Goal: Information Seeking & Learning: Find specific fact

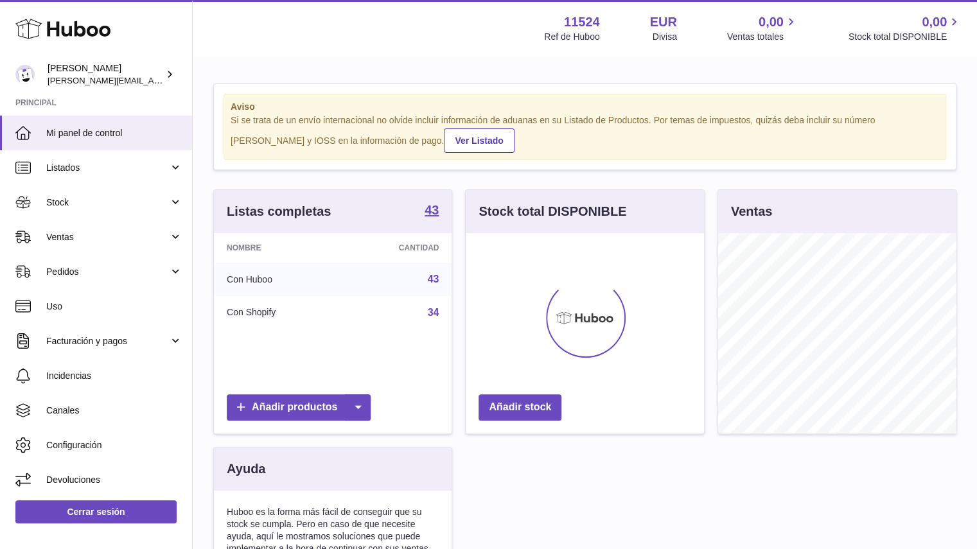
scroll to position [200, 238]
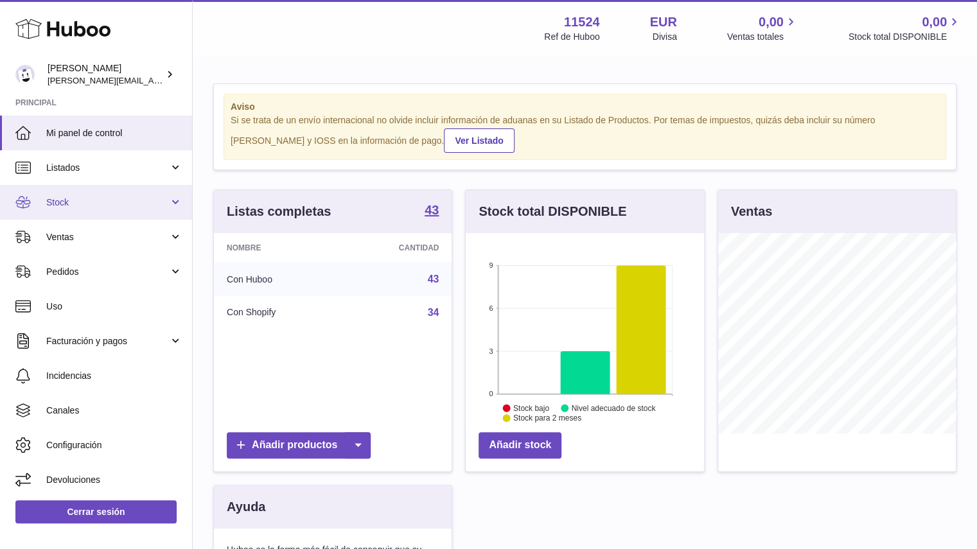
click at [76, 204] on span "Stock" at bounding box center [107, 203] width 123 height 12
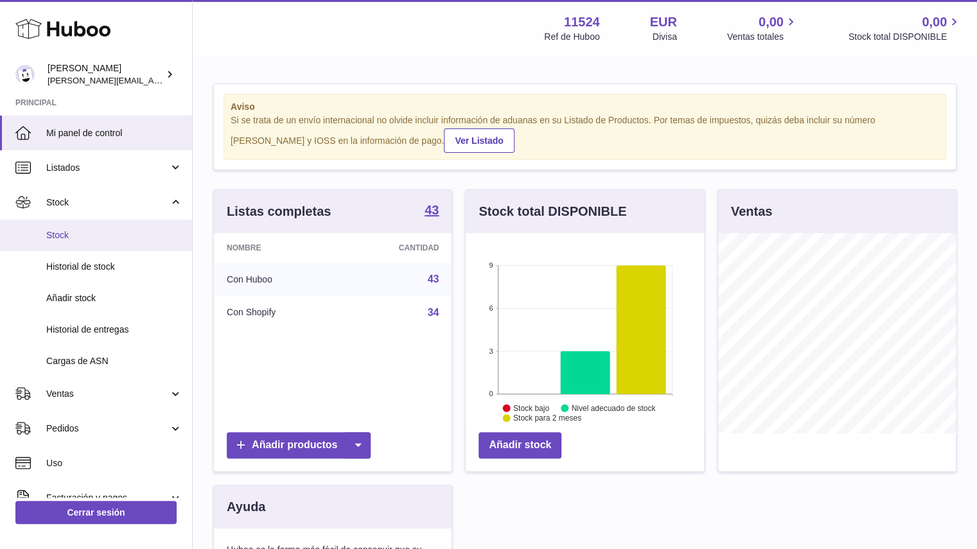
click at [107, 239] on span "Stock" at bounding box center [114, 235] width 136 height 12
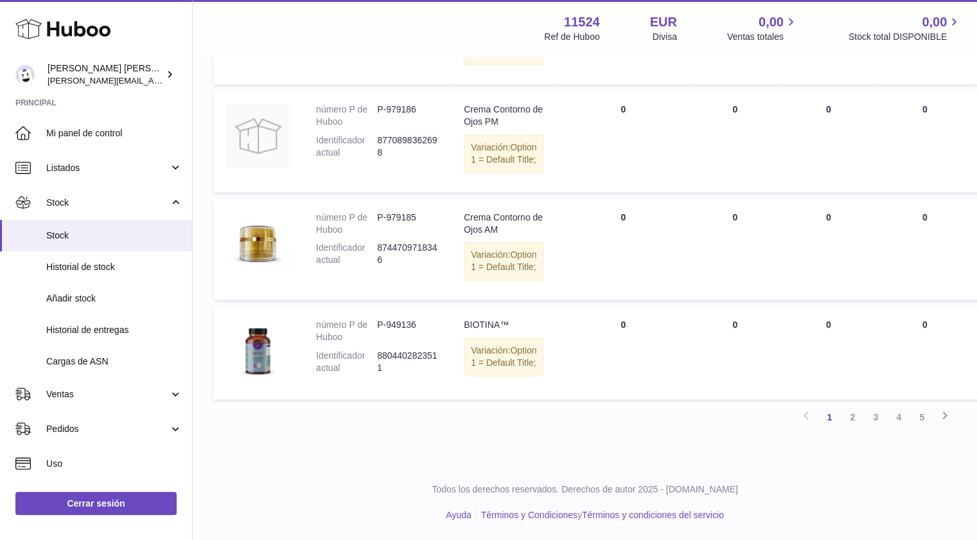
scroll to position [1104, 0]
click at [851, 419] on link "2" at bounding box center [852, 416] width 23 height 23
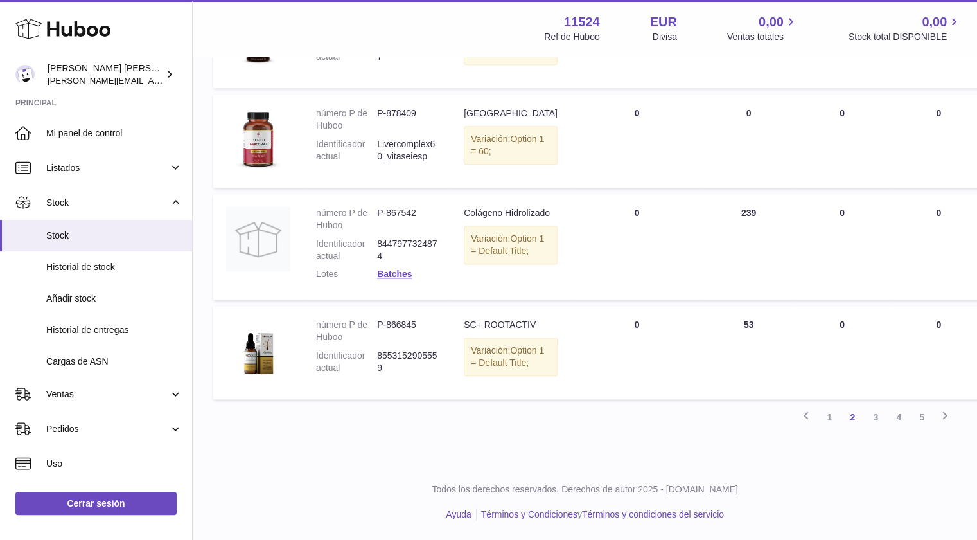
scroll to position [987, 0]
click at [875, 418] on link "3" at bounding box center [875, 416] width 23 height 23
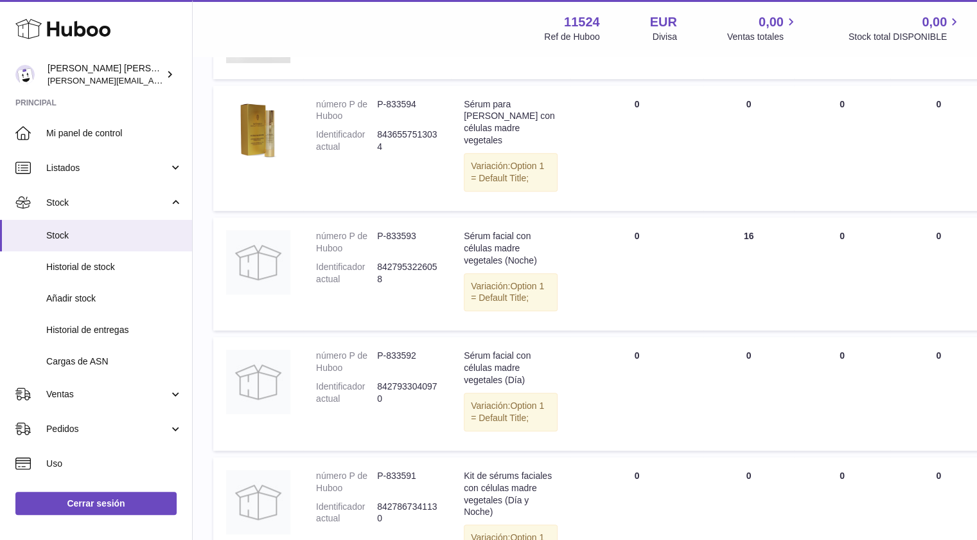
scroll to position [508, 0]
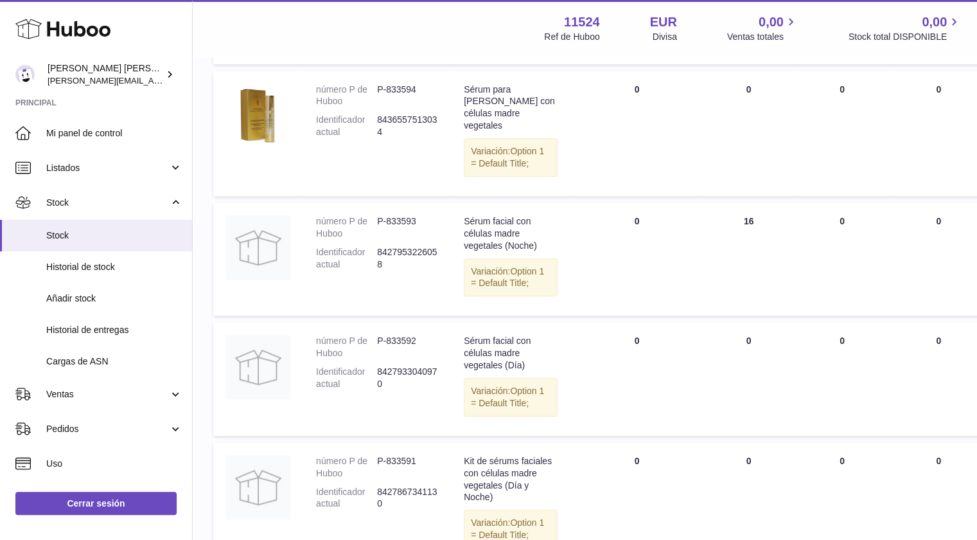
drag, startPoint x: 474, startPoint y: 271, endPoint x: 475, endPoint y: 292, distance: 20.6
click at [474, 252] on div "Sérum facial con células madre vegetales (Noche)" at bounding box center [511, 233] width 94 height 37
click at [500, 297] on div "Variación: Option 1 = Default Title;" at bounding box center [511, 277] width 94 height 39
click at [703, 250] on td "Total en EXISTENCIA 16" at bounding box center [748, 258] width 91 height 113
click at [734, 255] on td "Total en EXISTENCIA 16" at bounding box center [748, 258] width 91 height 113
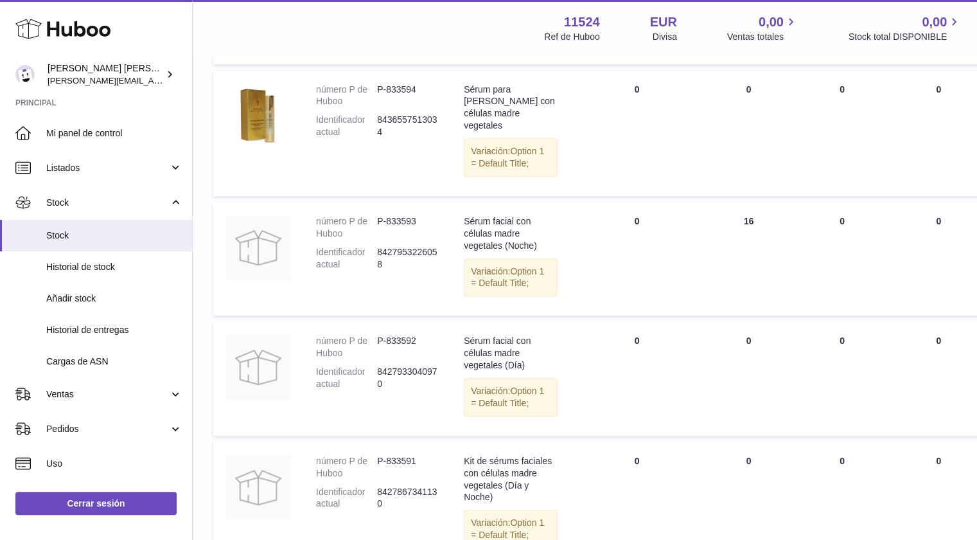
click at [726, 261] on td "Total en EXISTENCIA 16" at bounding box center [748, 258] width 91 height 113
click at [724, 264] on td "Total en EXISTENCIA 16" at bounding box center [748, 258] width 91 height 113
click at [384, 270] on dd "8427953226058" at bounding box center [407, 258] width 61 height 24
click at [361, 240] on dt "número P de Huboo" at bounding box center [346, 227] width 61 height 24
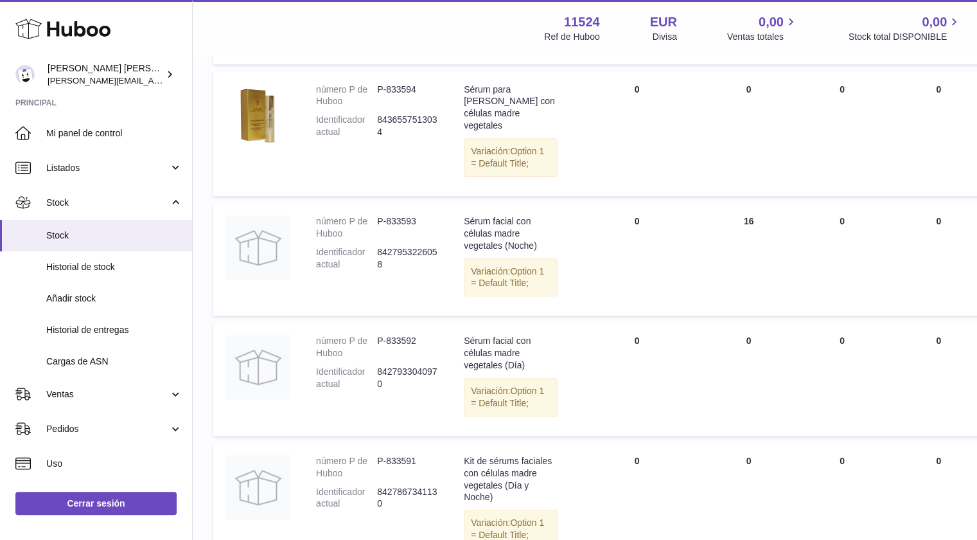
click at [393, 240] on dd "P-833593" at bounding box center [407, 227] width 61 height 24
click at [394, 240] on dd "P-833593" at bounding box center [407, 227] width 61 height 24
click at [394, 270] on dd "8427953226058" at bounding box center [407, 258] width 61 height 24
click at [480, 252] on div "Sérum facial con células madre vegetales (Noche)" at bounding box center [511, 233] width 94 height 37
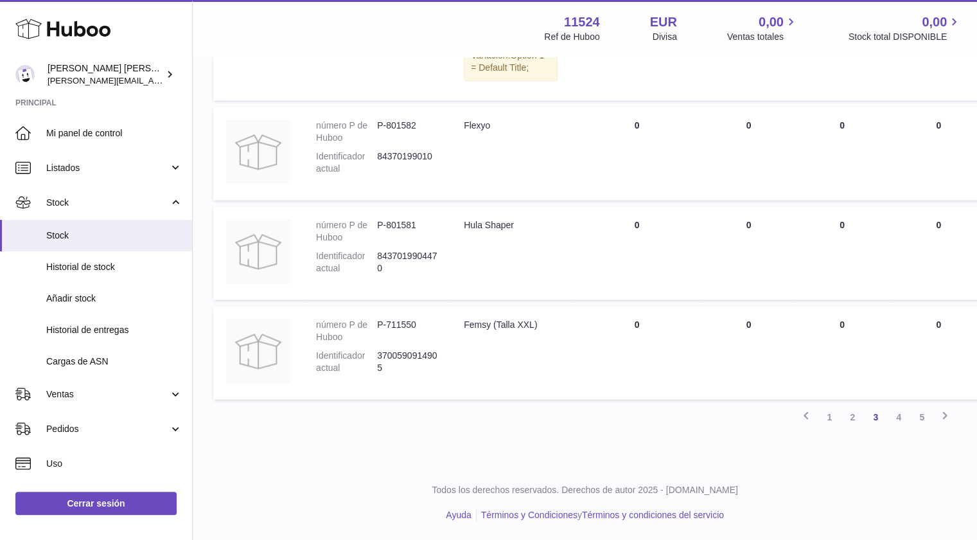
scroll to position [1101, 0]
click at [897, 421] on link "4" at bounding box center [898, 416] width 23 height 23
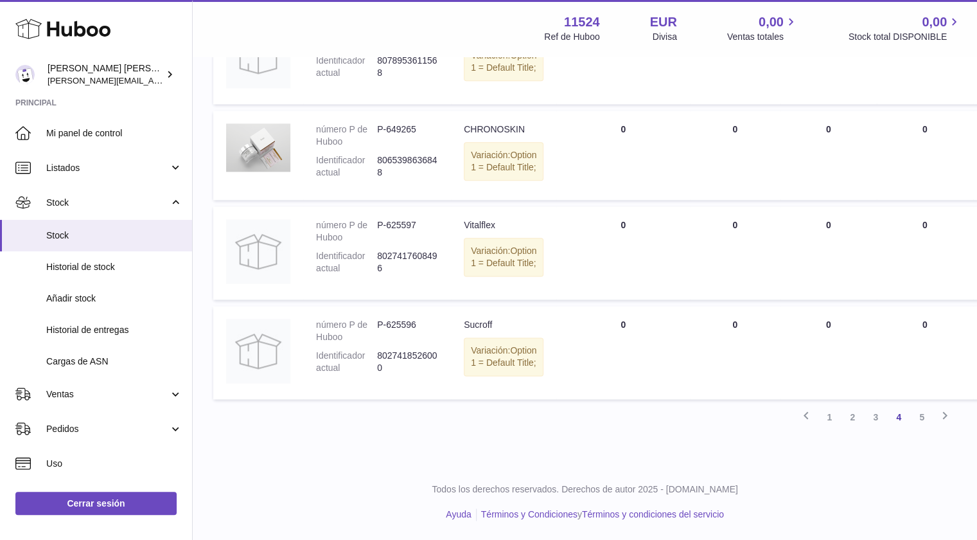
scroll to position [900, 0]
click at [923, 420] on link "5" at bounding box center [921, 416] width 23 height 23
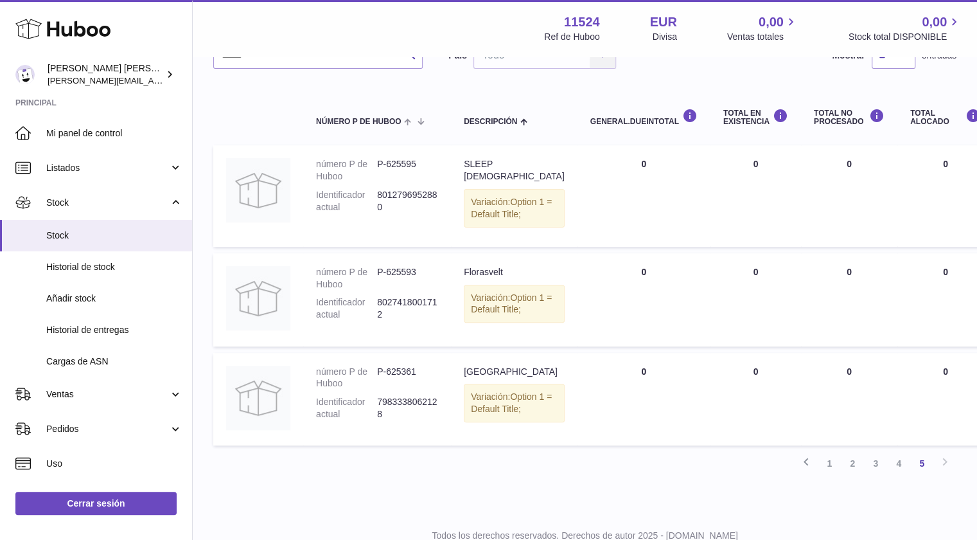
scroll to position [184, 0]
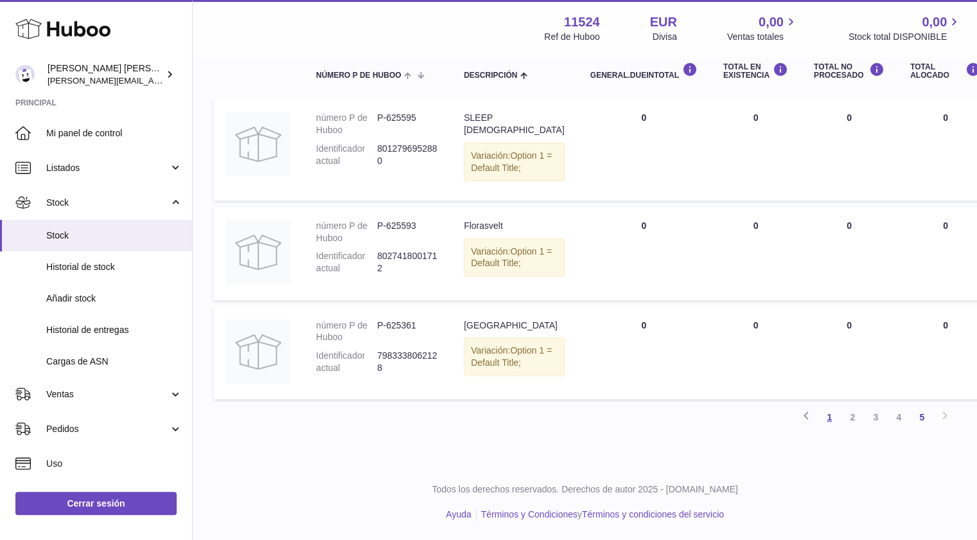
click at [823, 420] on link "1" at bounding box center [829, 416] width 23 height 23
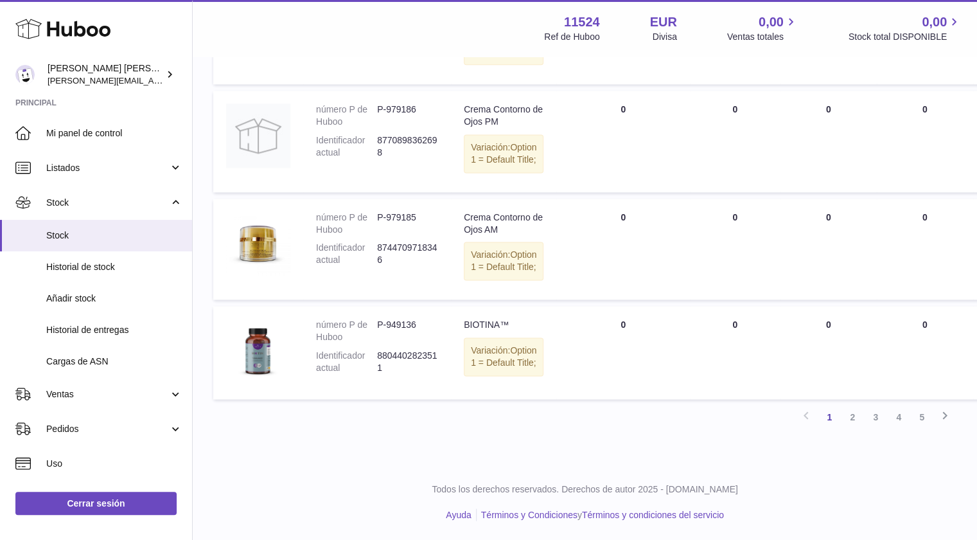
scroll to position [1104, 0]
click at [851, 422] on link "2" at bounding box center [852, 416] width 23 height 23
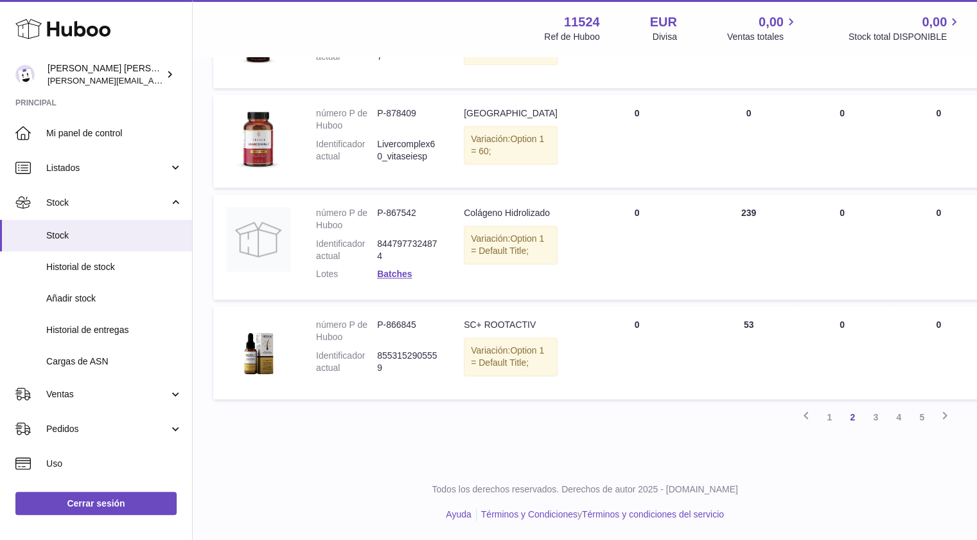
scroll to position [987, 0]
click at [869, 420] on link "3" at bounding box center [875, 416] width 23 height 23
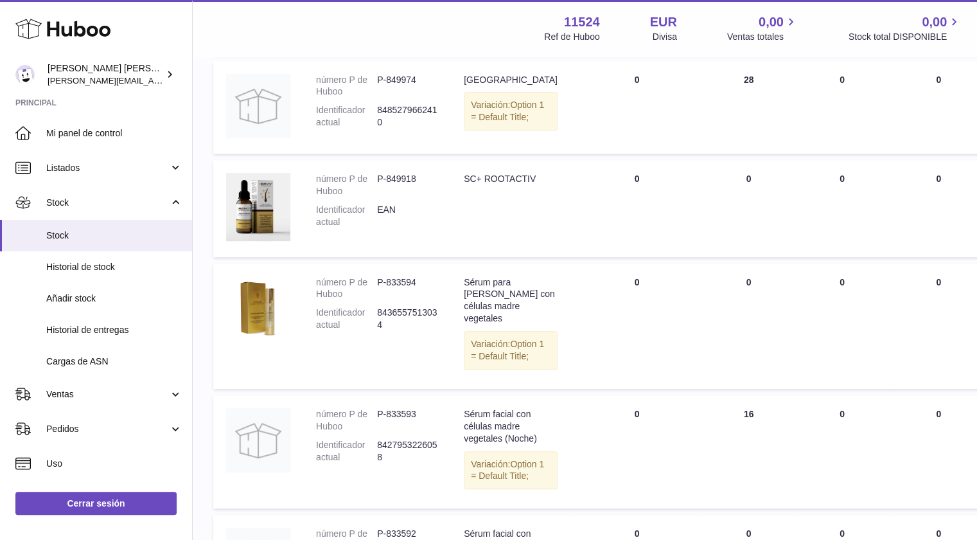
scroll to position [443, 0]
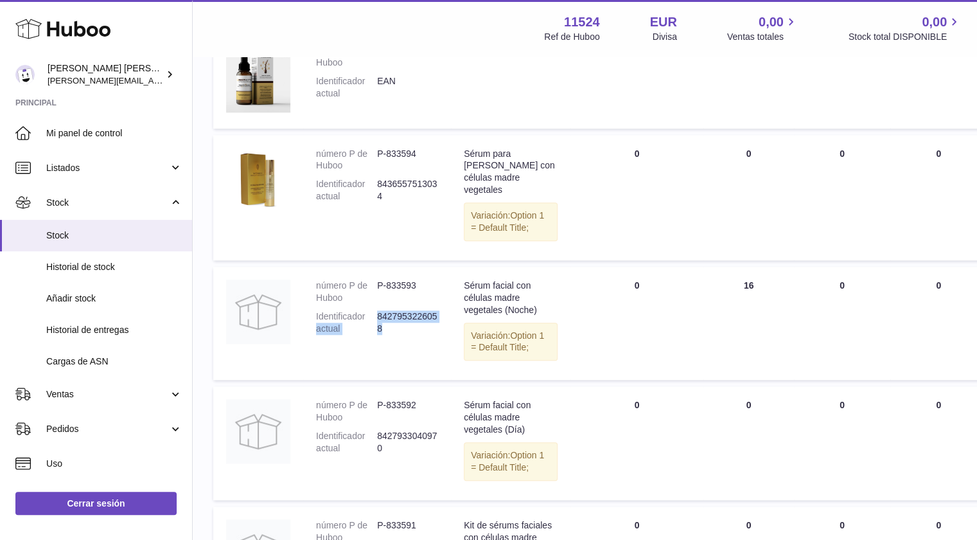
drag, startPoint x: 376, startPoint y: 357, endPoint x: 396, endPoint y: 376, distance: 27.3
click at [396, 341] on dl "número P de Huboo P-833593 Identificador actual 8427953226058" at bounding box center [377, 310] width 122 height 62
click at [353, 335] on dt "Identificador actual" at bounding box center [346, 322] width 61 height 24
drag, startPoint x: 374, startPoint y: 355, endPoint x: 406, endPoint y: 378, distance: 39.6
click at [406, 341] on dl "número P de Huboo P-833593 Identificador actual 8427953226058" at bounding box center [377, 310] width 122 height 62
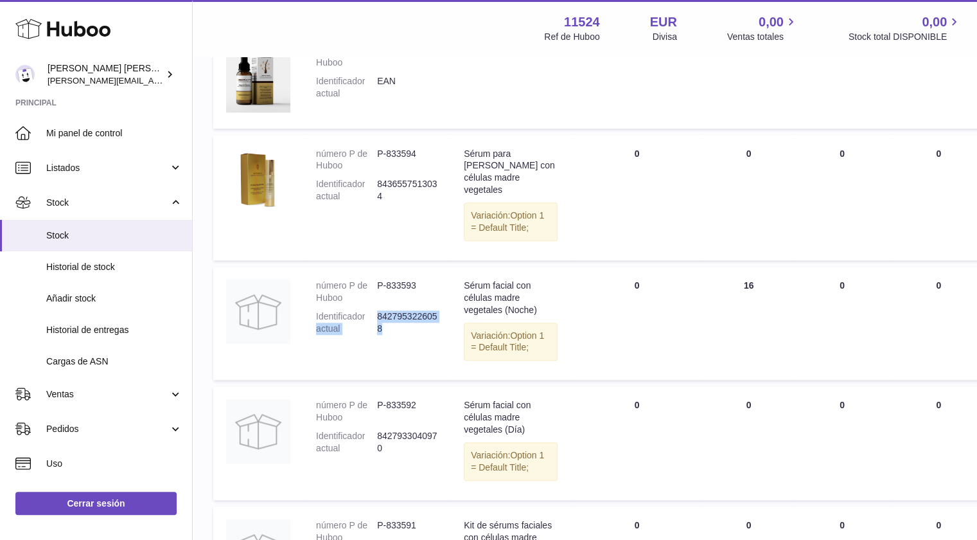
click at [394, 335] on dd "8427953226058" at bounding box center [407, 322] width 61 height 24
drag, startPoint x: 319, startPoint y: 326, endPoint x: 405, endPoint y: 365, distance: 95.2
click at [405, 341] on dl "número P de Huboo P-833593 Identificador actual 8427953226058" at bounding box center [377, 310] width 122 height 62
click at [349, 335] on dt "Identificador actual" at bounding box center [346, 322] width 61 height 24
click at [314, 323] on td "número P de Huboo P-833593 Identificador actual 8427953226058" at bounding box center [377, 323] width 148 height 113
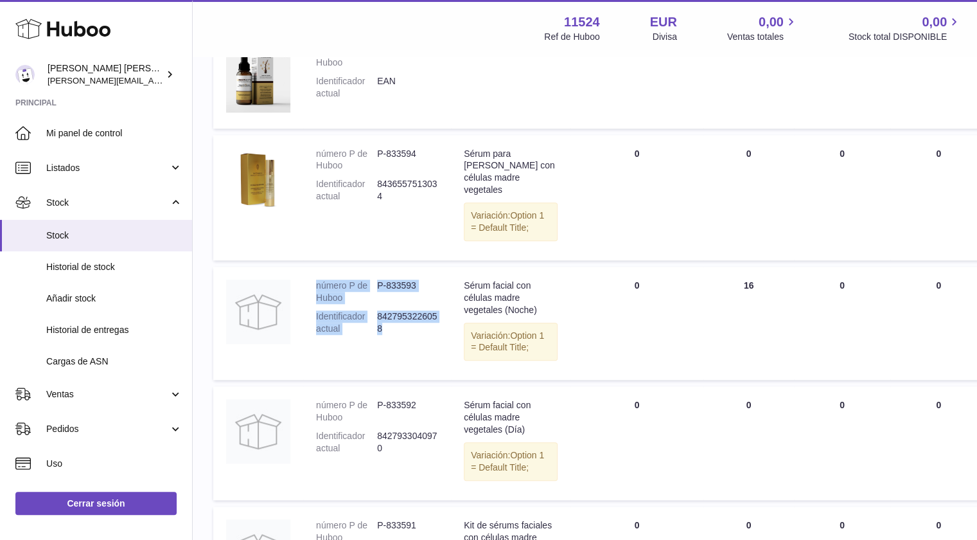
drag, startPoint x: 316, startPoint y: 326, endPoint x: 430, endPoint y: 372, distance: 123.4
click at [430, 341] on dl "número P de Huboo P-833593 Identificador actual 8427953226058" at bounding box center [377, 310] width 122 height 62
copy dl "número P de Huboo P-833593 Identificador actual 8427953226058"
